Goal: Information Seeking & Learning: Check status

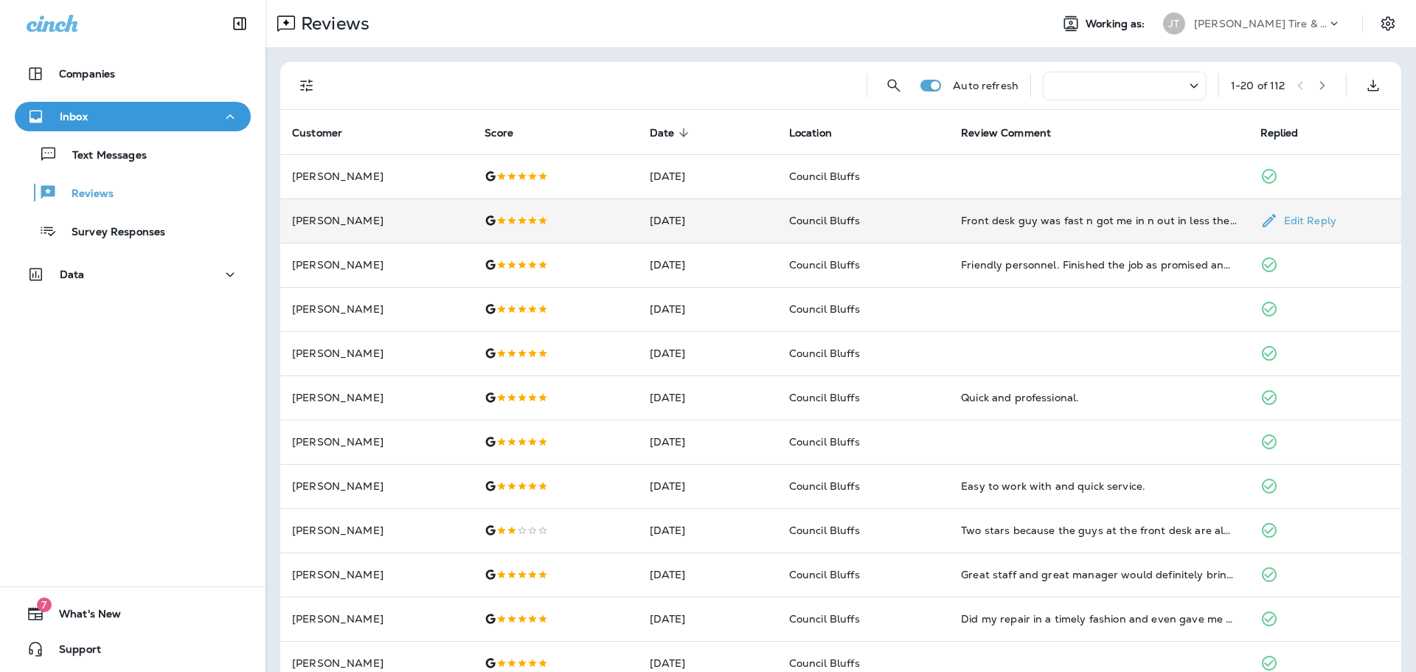
click at [417, 225] on p "[PERSON_NAME]" at bounding box center [376, 221] width 169 height 12
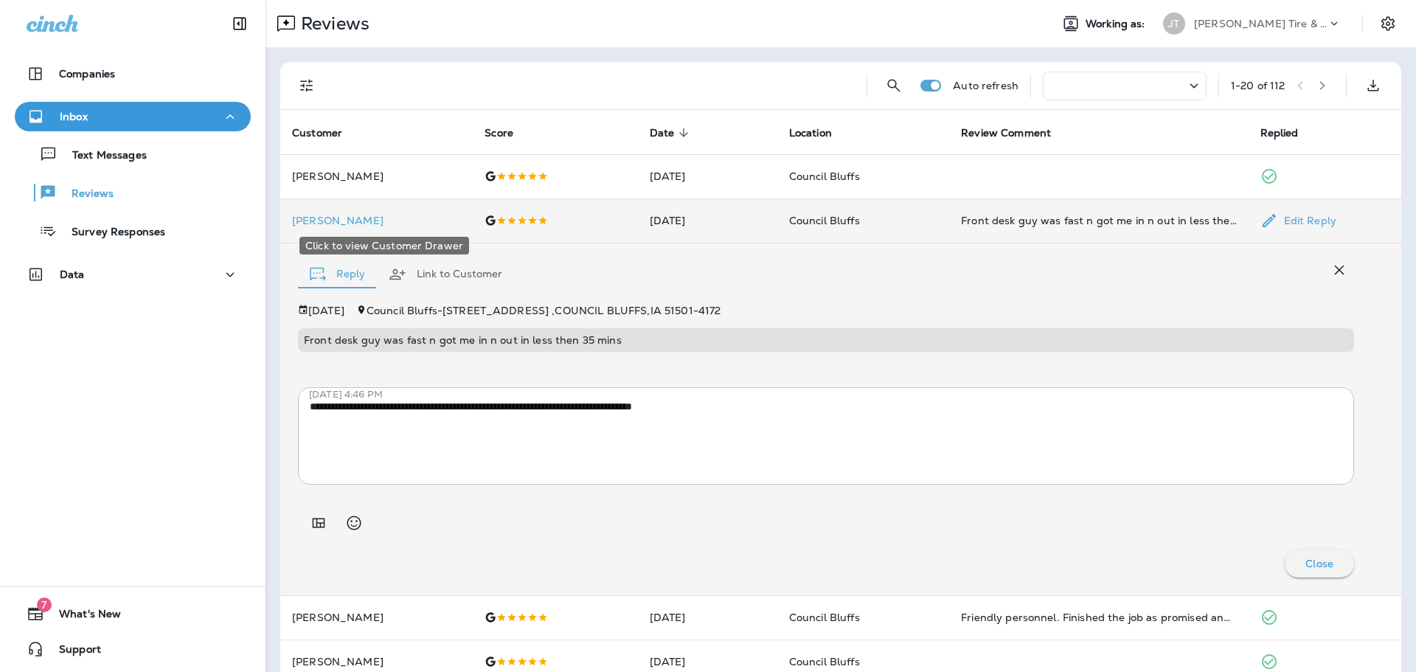
click at [417, 225] on p "[PERSON_NAME]" at bounding box center [376, 221] width 169 height 12
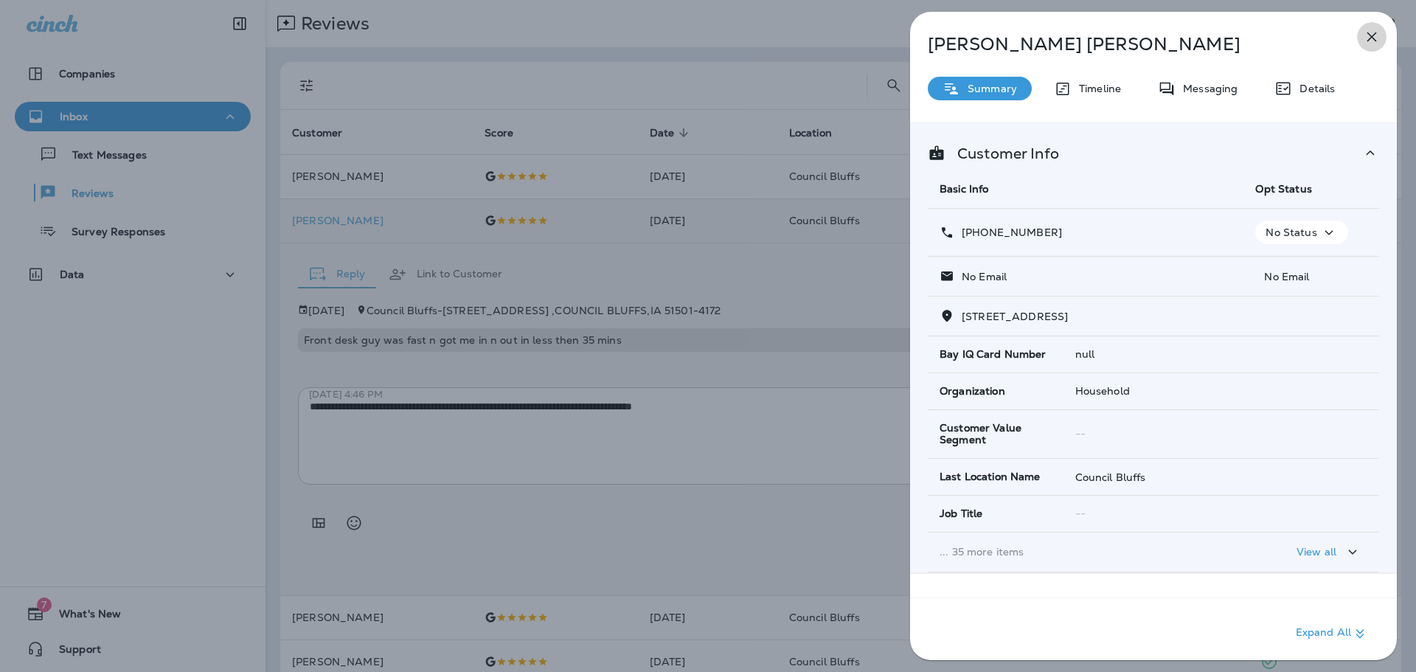
click at [1376, 35] on icon "button" at bounding box center [1372, 37] width 18 height 18
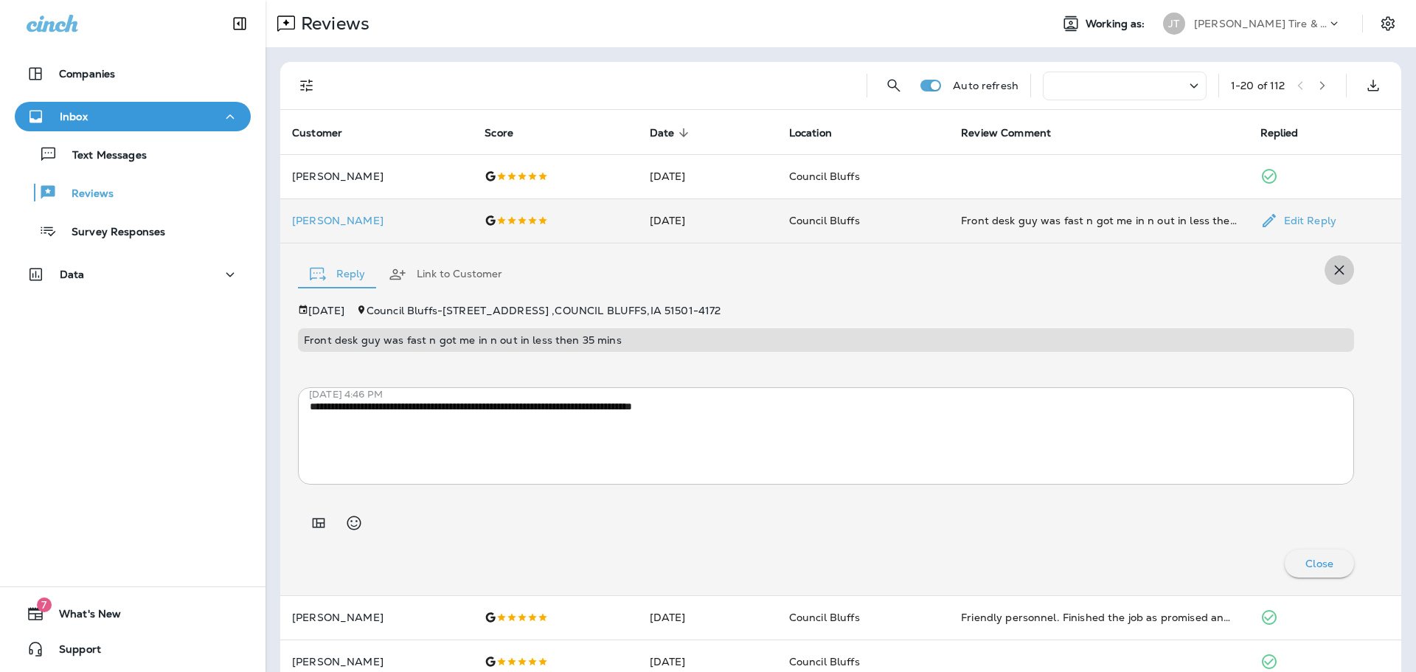
click at [1335, 270] on icon "button" at bounding box center [1340, 270] width 10 height 10
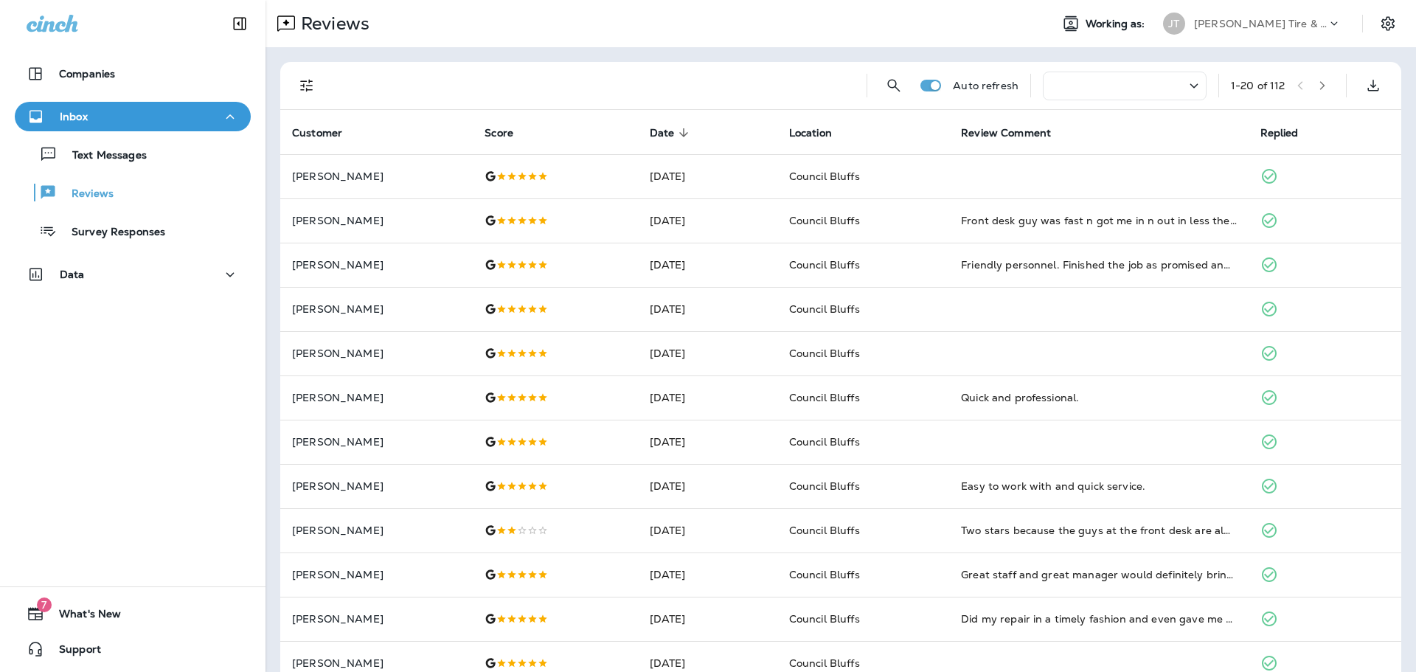
drag, startPoint x: 55, startPoint y: 354, endPoint x: 69, endPoint y: 315, distance: 41.8
click at [55, 355] on div "Companies Inbox Text Messages Reviews Survey Responses Data 7 What's New Support" at bounding box center [132, 336] width 265 height 672
